Goal: Task Accomplishment & Management: Use online tool/utility

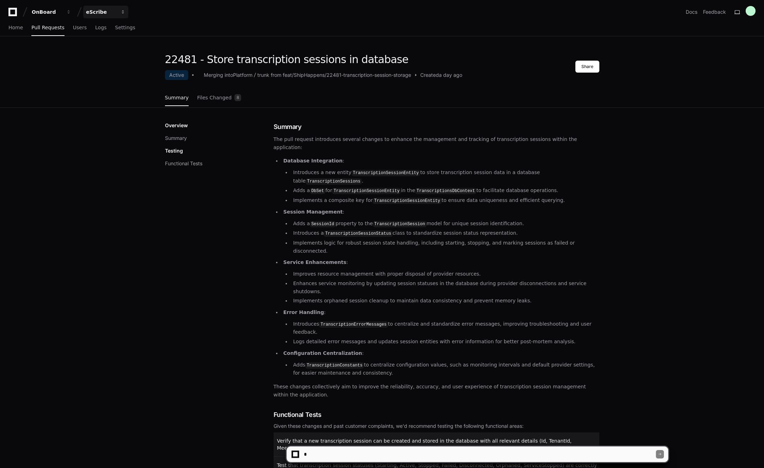
click at [62, 13] on div "eScribe" at bounding box center [47, 11] width 30 height 7
click at [113, 64] on span "Govenda" at bounding box center [109, 65] width 24 height 8
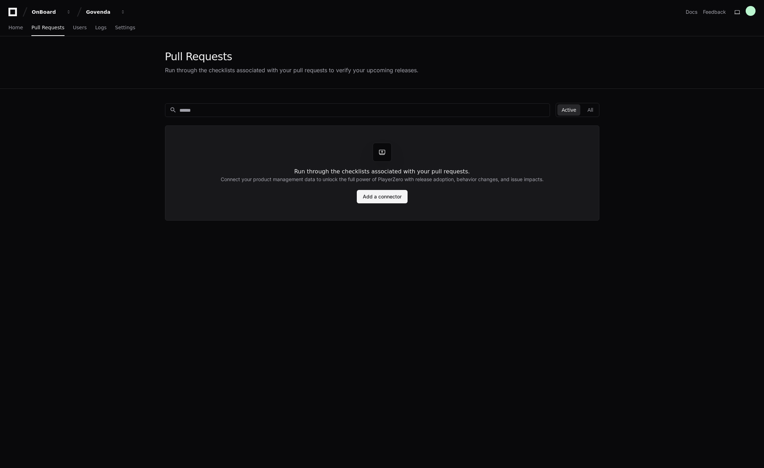
click at [388, 201] on link "Add a connector" at bounding box center [382, 196] width 51 height 13
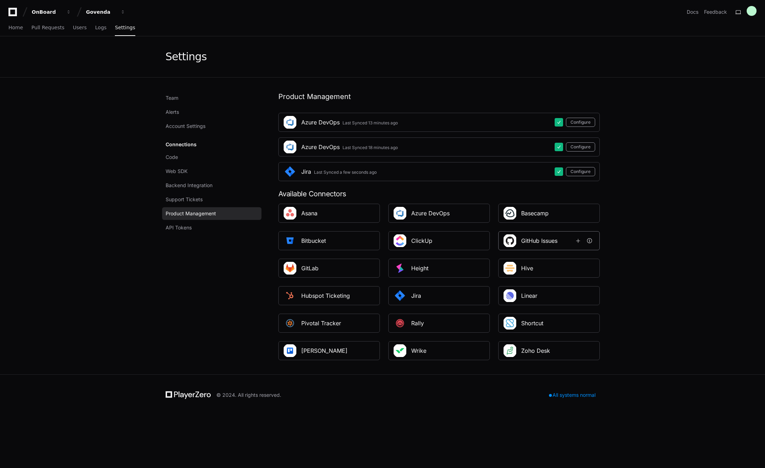
click at [551, 240] on div "GitHub Issues" at bounding box center [539, 240] width 36 height 8
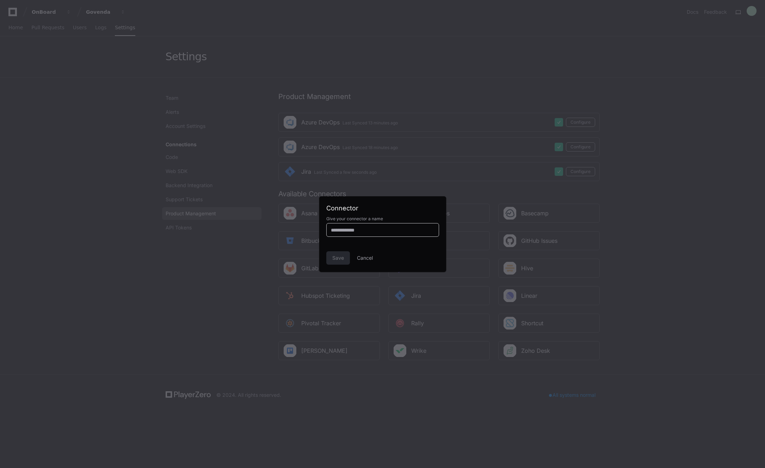
click at [356, 232] on input at bounding box center [383, 230] width 104 height 7
type input "******"
click at [339, 260] on span "Save" at bounding box center [338, 257] width 12 height 7
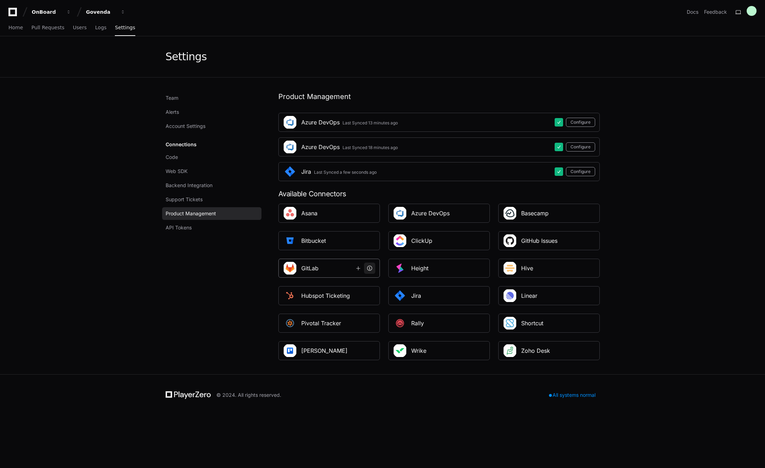
click at [372, 269] on button at bounding box center [369, 267] width 11 height 11
click at [590, 241] on span at bounding box center [590, 241] width 6 height 6
click at [174, 159] on span "Code" at bounding box center [172, 157] width 12 height 7
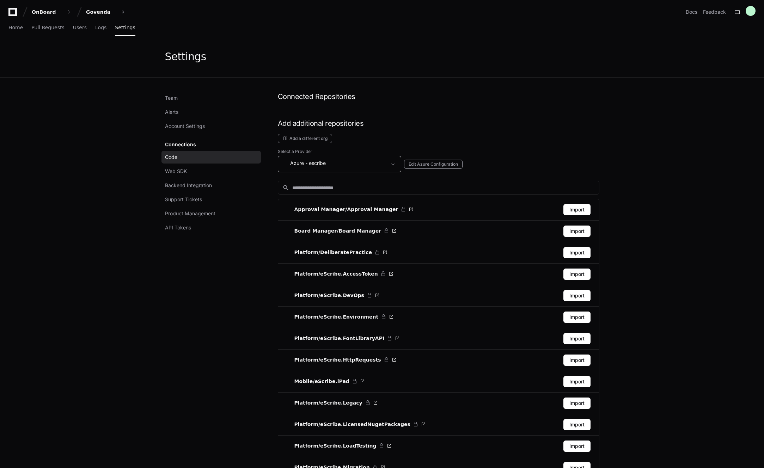
click at [332, 166] on div "Azure - escribe" at bounding box center [334, 163] width 104 height 8
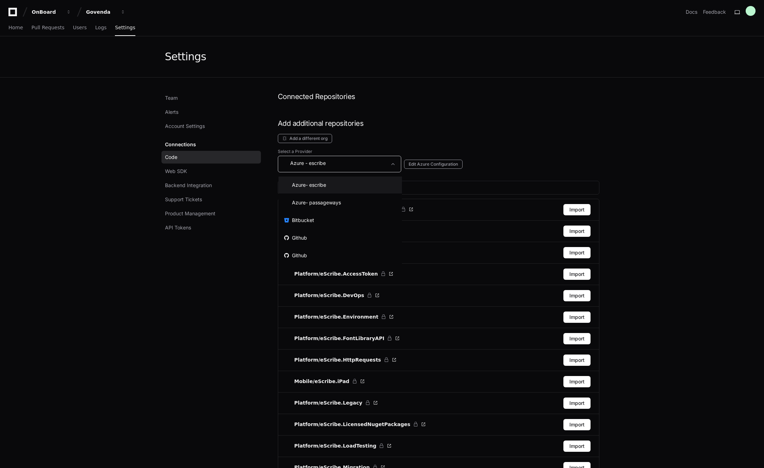
click at [364, 137] on div at bounding box center [382, 234] width 764 height 468
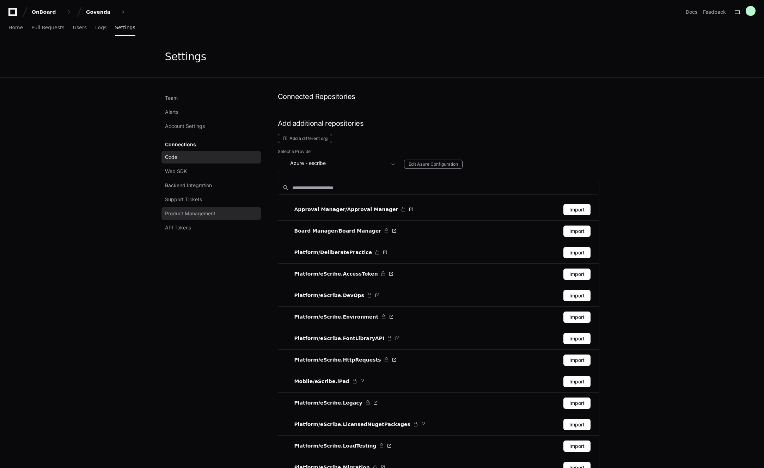
click at [189, 217] on link "Product Management" at bounding box center [210, 213] width 99 height 13
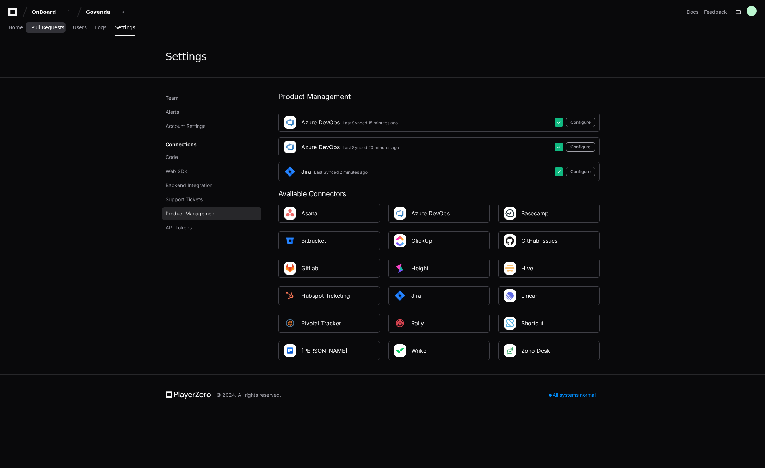
click at [53, 28] on span "Pull Requests" at bounding box center [47, 27] width 33 height 4
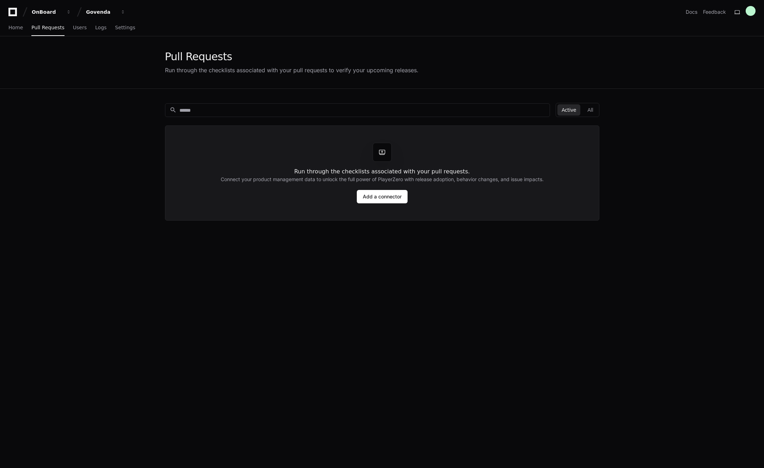
click at [323, 176] on h2 "Connect your product management data to unlock the full power of PlayerZero wit…" at bounding box center [382, 179] width 323 height 7
click at [384, 153] on span at bounding box center [381, 152] width 7 height 7
click at [374, 272] on div "search Active All Run through the checklists associated with your pull requests…" at bounding box center [381, 323] width 451 height 468
click at [273, 237] on div "search Active All Run through the checklists associated with your pull requests…" at bounding box center [381, 323] width 451 height 468
